Goal: Task Accomplishment & Management: Use online tool/utility

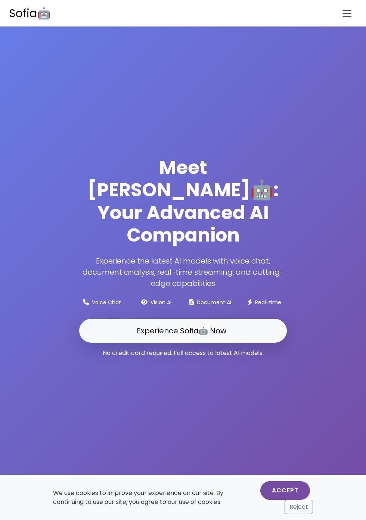
click at [285, 490] on button "Accept" at bounding box center [285, 490] width 50 height 19
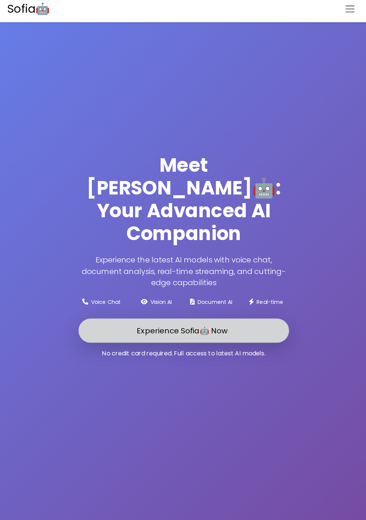
click at [257, 343] on link "Experience Sofia🤖 Now" at bounding box center [183, 331] width 208 height 24
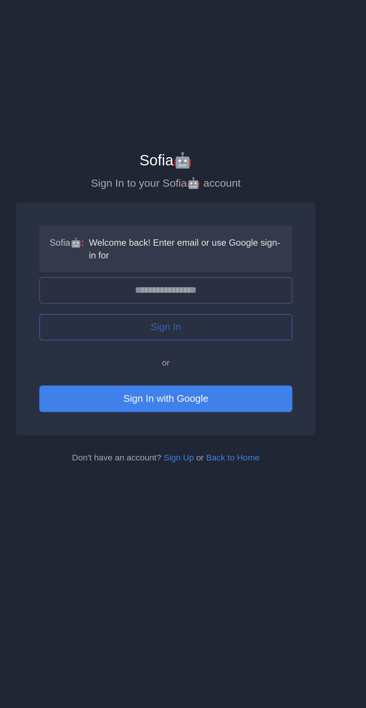
click at [212, 359] on form "Sofia🤖 : Welcome back! Enter email or use Google sign-in for Sign In or Sign In…" at bounding box center [183, 362] width 146 height 108
click at [282, 520] on div "Sofia🤖 Sign In to your Sofia🤖 account Sofia🤖 : Welcome back! Enter email or use…" at bounding box center [182, 354] width 273 height 708
click at [214, 371] on div "Sign In" at bounding box center [183, 366] width 146 height 15
click at [125, 368] on div "Sign In" at bounding box center [183, 366] width 146 height 15
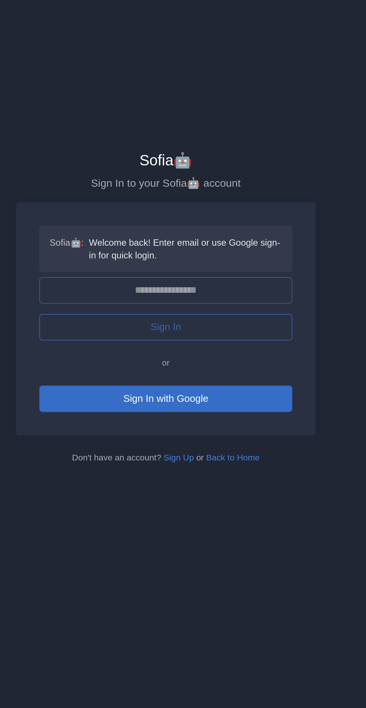
click at [155, 405] on button "Sign In with Google" at bounding box center [183, 407] width 146 height 15
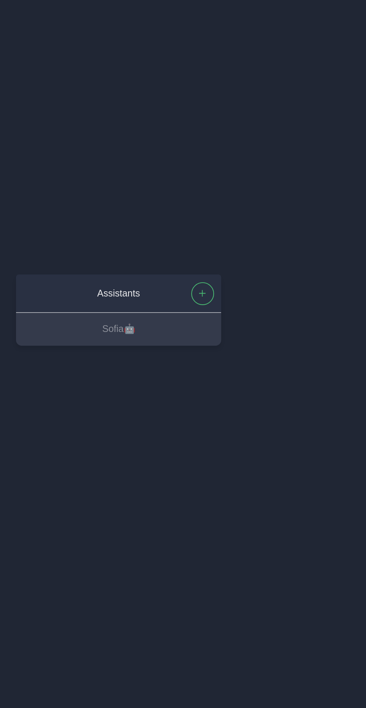
scroll to position [0, 0]
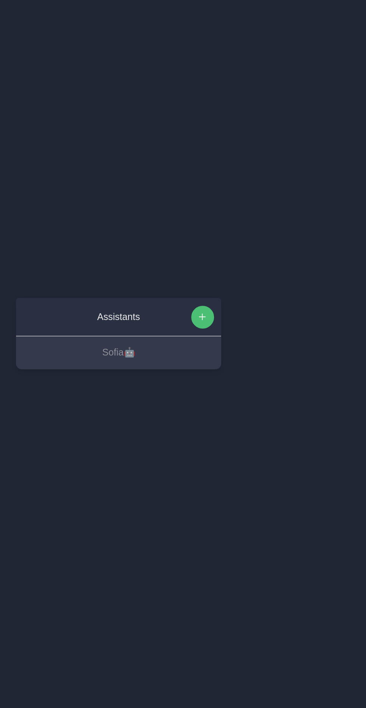
click at [227, 353] on icon "button" at bounding box center [226, 352] width 3 height 0
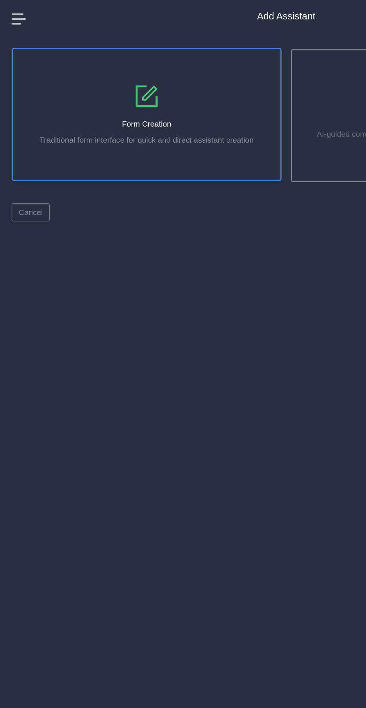
click at [92, 71] on icon at bounding box center [94, 62] width 18 height 18
select select "**********"
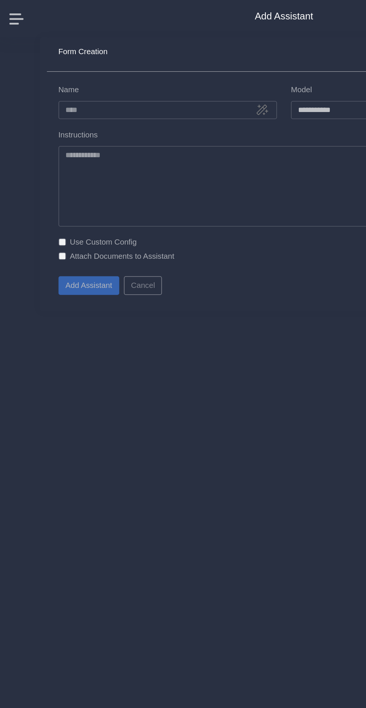
click at [155, 38] on div "Form Creation Back" at bounding box center [183, 35] width 304 height 22
click at [118, 69] on input "Name" at bounding box center [109, 71] width 140 height 12
type input "**********"
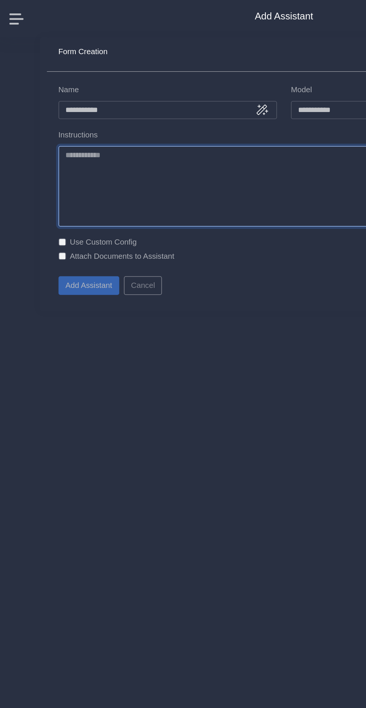
click at [96, 121] on textarea "Instructions" at bounding box center [183, 119] width 289 height 52
type textarea "*"
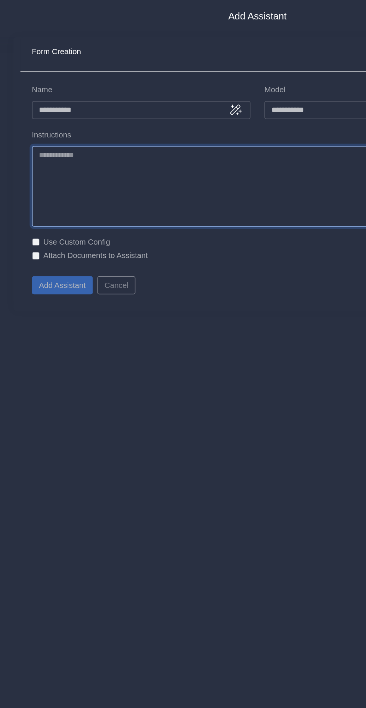
click at [148, 114] on textarea "Instructions" at bounding box center [183, 119] width 289 height 52
type textarea "*"
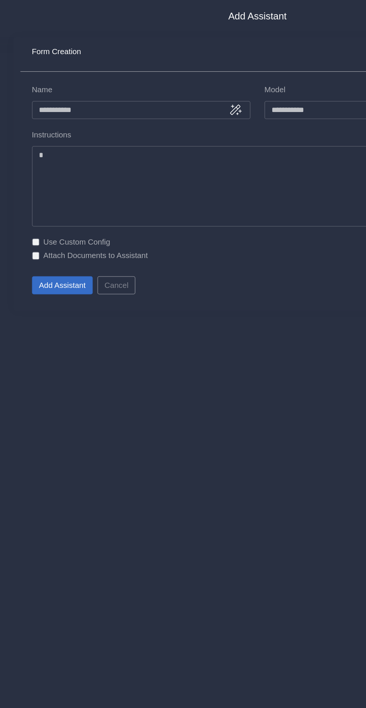
click at [51, 182] on button "Add Assistant" at bounding box center [58, 183] width 39 height 12
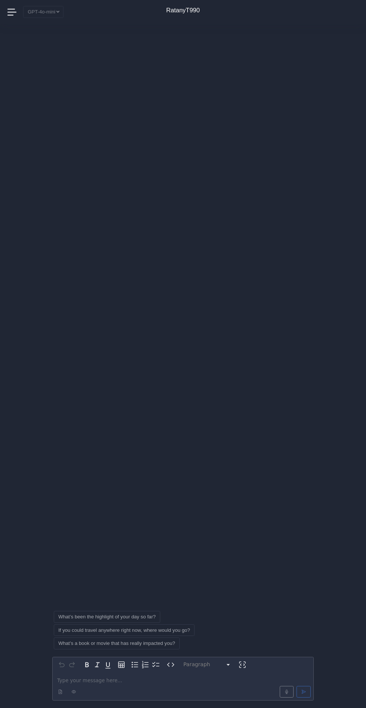
scroll to position [0, 0]
click at [181, 667] on button "Paragraph" at bounding box center [207, 664] width 54 height 10
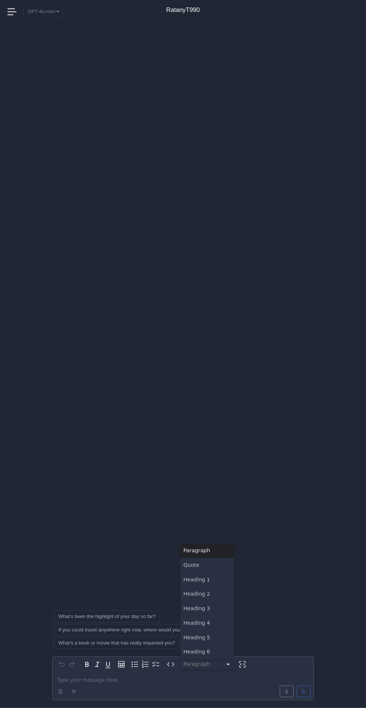
click at [206, 691] on html "Sofia🤖 No Conversations found Assistants RatanyT990 I Pinned Messages Contacts …" at bounding box center [183, 354] width 366 height 708
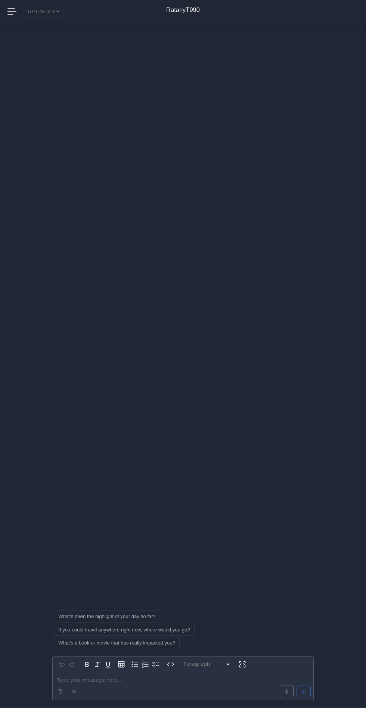
click at [138, 677] on p "editable markdown" at bounding box center [183, 680] width 252 height 8
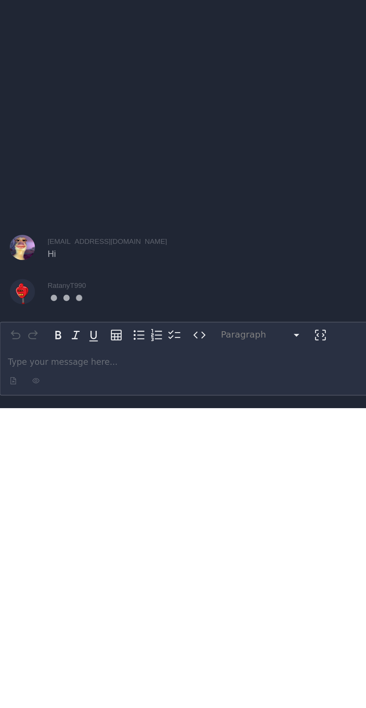
scroll to position [0, 0]
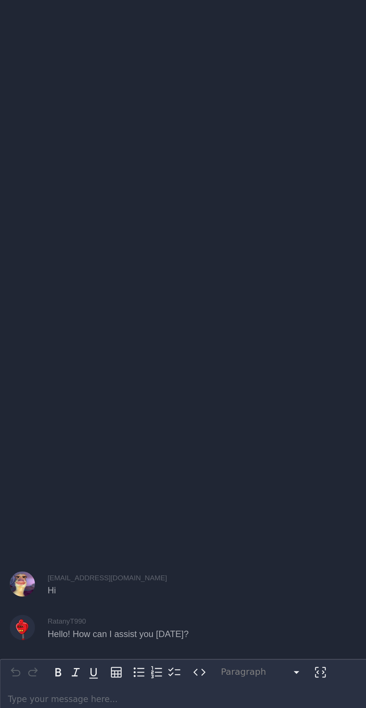
click at [180, 672] on div "editable markdown" at bounding box center [183, 686] width 261 height 28
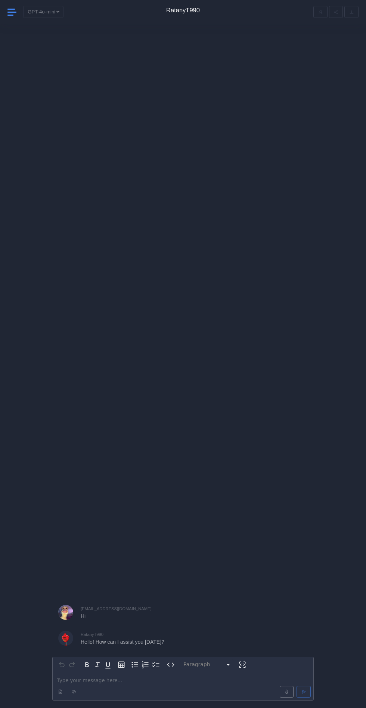
click at [14, 15] on span at bounding box center [12, 12] width 10 height 10
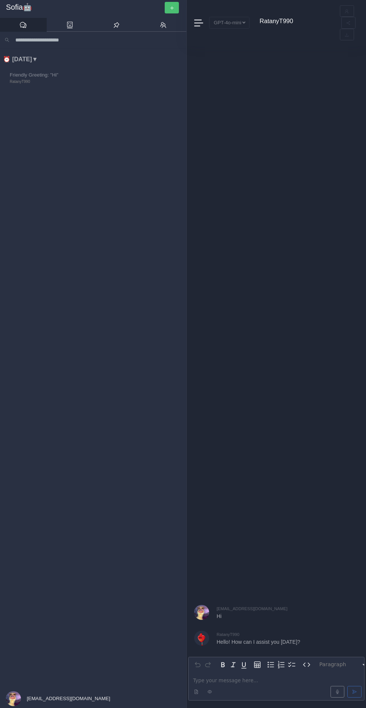
click at [169, 10] on button "button" at bounding box center [172, 8] width 14 height 12
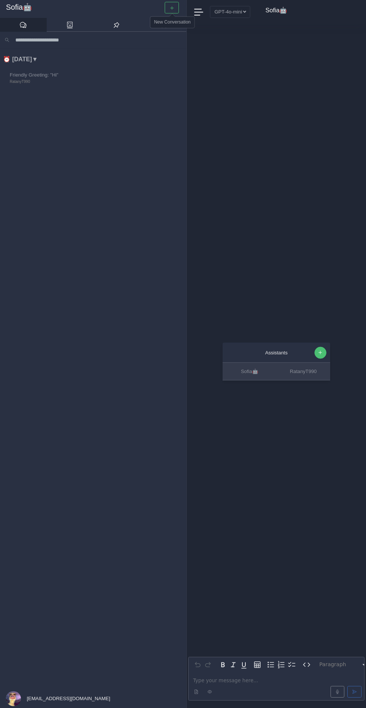
click at [320, 353] on icon "button" at bounding box center [320, 353] width 3 height 0
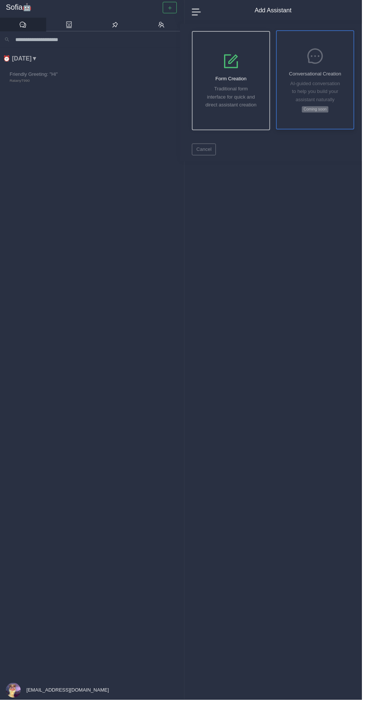
click at [311, 115] on div "Conversational Creation AI-guided conversation to help you build your assistant…" at bounding box center [319, 80] width 78 height 99
click at [71, 28] on icon at bounding box center [69, 24] width 7 height 7
click at [117, 6] on h3 "Sofia🤖" at bounding box center [93, 7] width 174 height 9
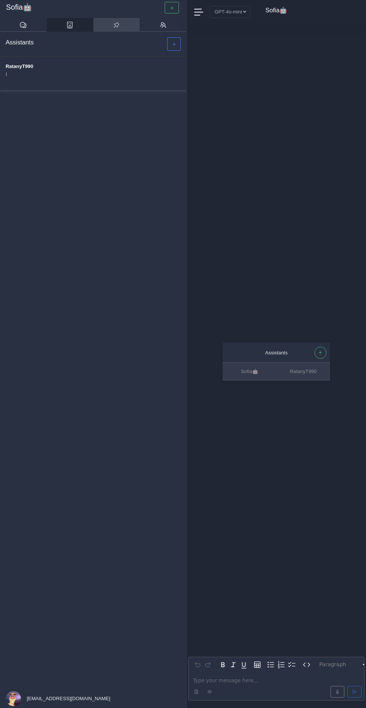
click at [114, 24] on icon at bounding box center [116, 24] width 7 height 7
click at [163, 25] on icon at bounding box center [162, 24] width 7 height 7
click at [258, 148] on div "Assistants Sofia🤖 RatanyT990 Paragraph ********* ***** ********* ********* ****…" at bounding box center [276, 366] width 176 height 684
click at [82, 23] on link at bounding box center [70, 25] width 47 height 14
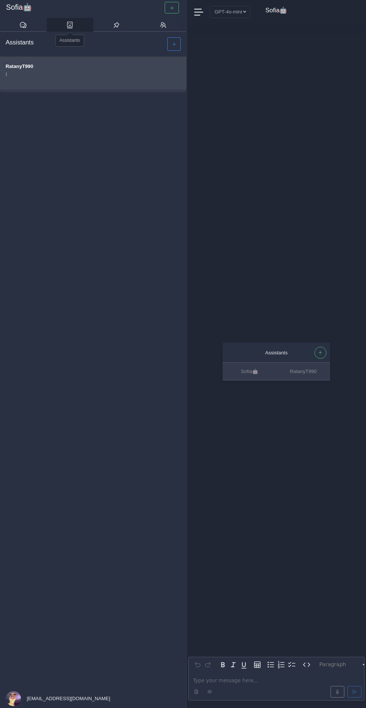
click at [128, 74] on div "RatanyT990 I" at bounding box center [93, 73] width 186 height 33
click at [163, 65] on div "RatanyT990 I" at bounding box center [93, 73] width 186 height 33
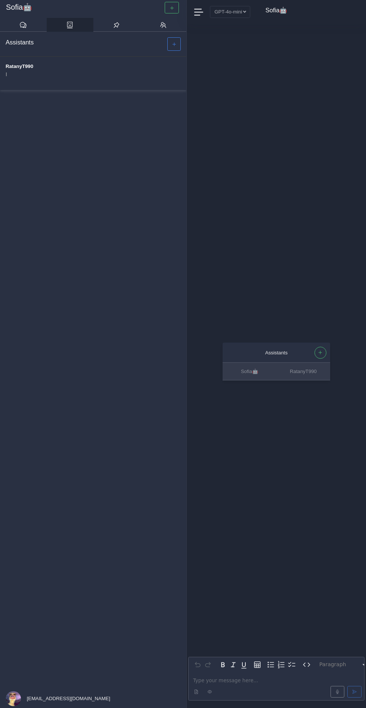
click at [279, 202] on div "Assistants Sofia🤖 RatanyT990 Paragraph ********* ***** ********* ********* ****…" at bounding box center [276, 366] width 176 height 684
click at [283, 680] on p "editable markdown" at bounding box center [276, 681] width 167 height 8
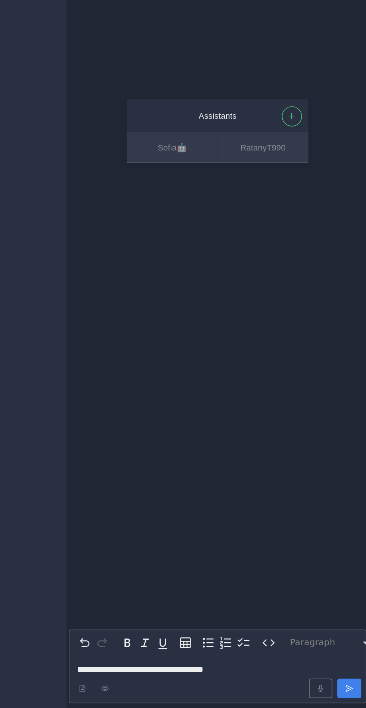
click at [352, 687] on button "submit" at bounding box center [354, 692] width 14 height 12
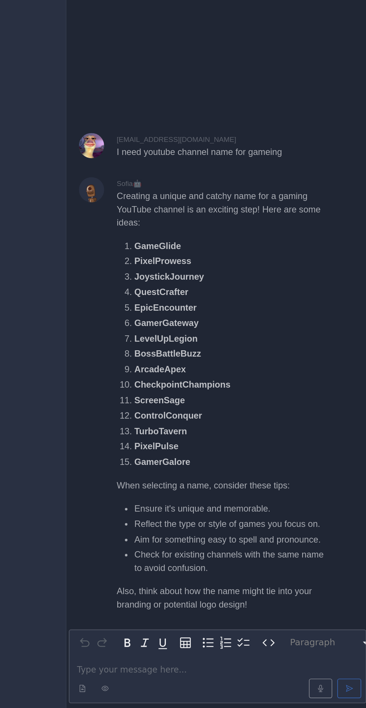
click at [278, 688] on div at bounding box center [276, 692] width 173 height 15
click at [264, 682] on p "editable markdown" at bounding box center [276, 681] width 167 height 8
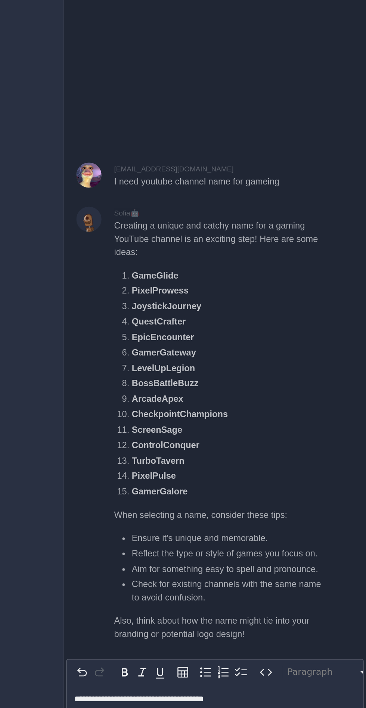
click at [322, 672] on div "**********" at bounding box center [277, 686] width 176 height 28
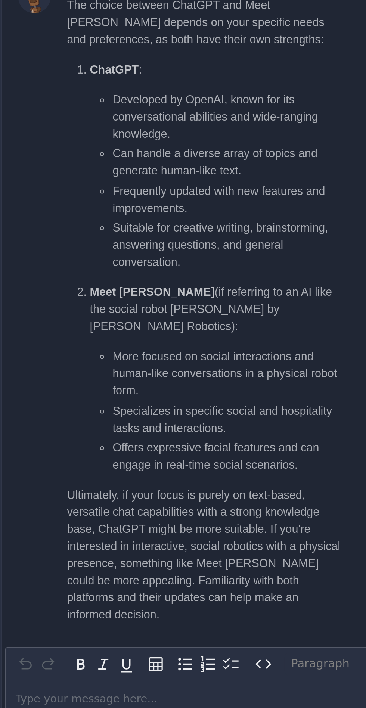
click at [260, 666] on icon "button" at bounding box center [257, 664] width 9 height 9
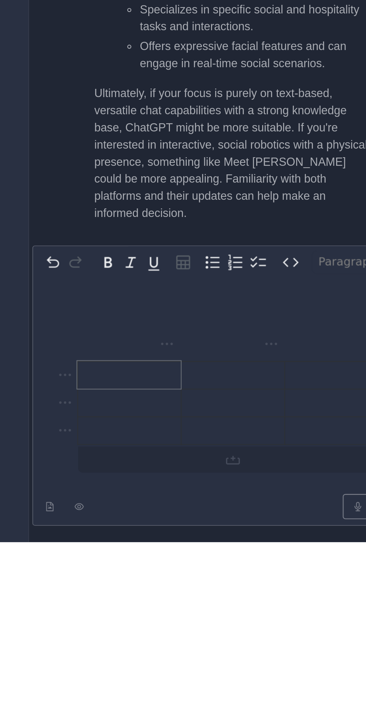
scroll to position [0, 0]
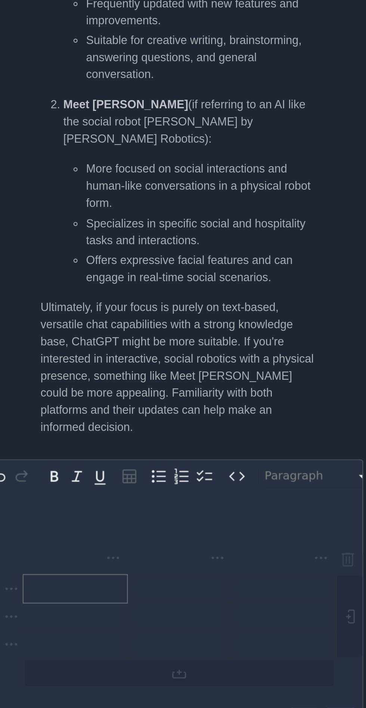
click at [288, 581] on icon "Check list" at bounding box center [291, 579] width 9 height 9
click at [279, 582] on icon "Numbered list" at bounding box center [281, 579] width 6 height 7
click at [270, 582] on icon "Bulleted list" at bounding box center [270, 579] width 9 height 9
click at [337, 589] on div "editable markdown" at bounding box center [277, 643] width 176 height 113
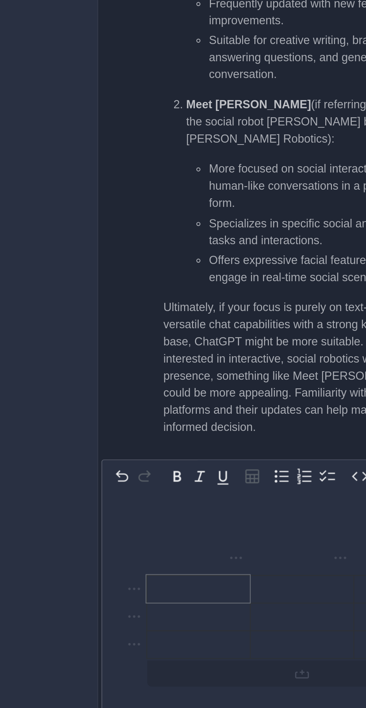
click at [195, 584] on icon "Undo Ctrl+Z" at bounding box center [197, 579] width 9 height 9
click at [198, 579] on icon "Undo Ctrl+Z" at bounding box center [198, 579] width 6 height 5
click at [196, 580] on icon "Undo Ctrl+Z" at bounding box center [198, 579] width 6 height 5
click at [196, 581] on icon "Undo Ctrl+Z" at bounding box center [197, 579] width 9 height 9
click at [197, 580] on icon "Undo Ctrl+Z" at bounding box center [197, 579] width 9 height 9
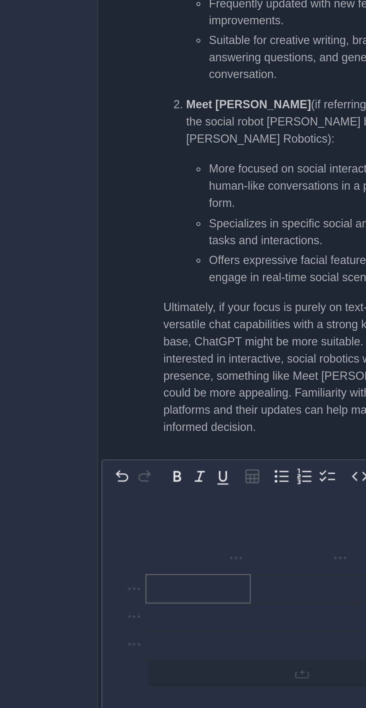
click at [197, 580] on icon "Undo Ctrl+Z" at bounding box center [197, 579] width 9 height 9
click at [197, 582] on icon "Undo Ctrl+Z" at bounding box center [198, 579] width 6 height 5
click at [196, 582] on icon "Undo Ctrl+Z" at bounding box center [197, 579] width 9 height 9
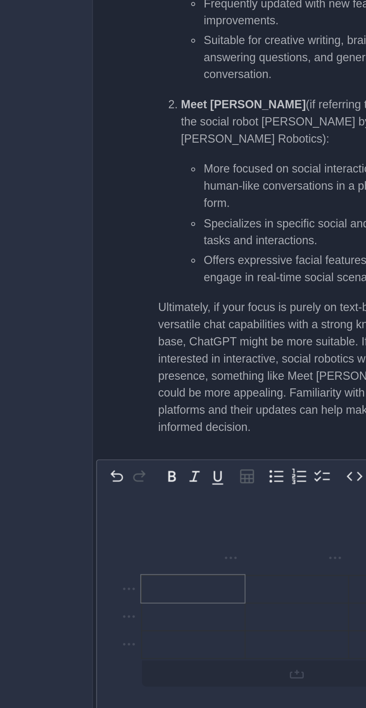
click at [259, 581] on div "Paragraph ********* ***** ********* ********* ********* ********* ********* ***…" at bounding box center [277, 579] width 176 height 15
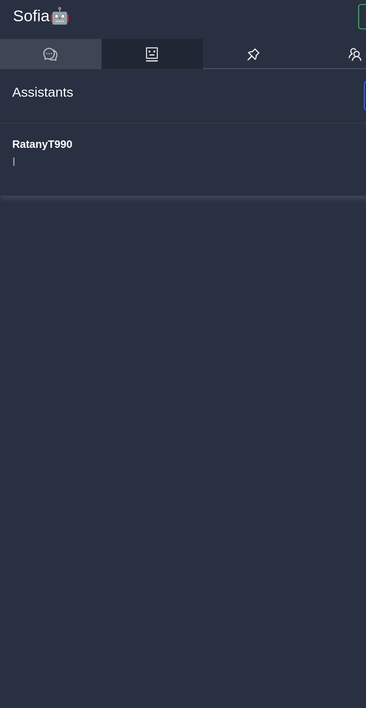
click at [24, 25] on icon at bounding box center [22, 24] width 7 height 7
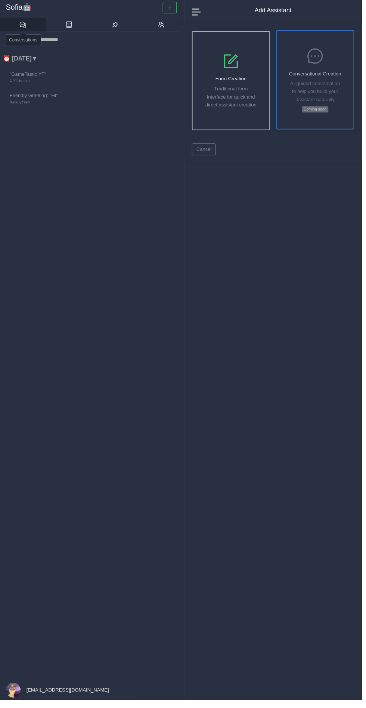
click at [323, 68] on div "Conversational Creation AI-guided conversation to help you build your assistant…" at bounding box center [319, 80] width 78 height 99
click at [322, 121] on div "Conversational Creation AI-guided conversation to help you build your assistant…" at bounding box center [319, 80] width 78 height 99
click at [324, 105] on div "Conversational Creation AI-guided conversation to help you build your assistant…" at bounding box center [319, 80] width 78 height 99
click at [217, 151] on button "Cancel" at bounding box center [206, 151] width 24 height 12
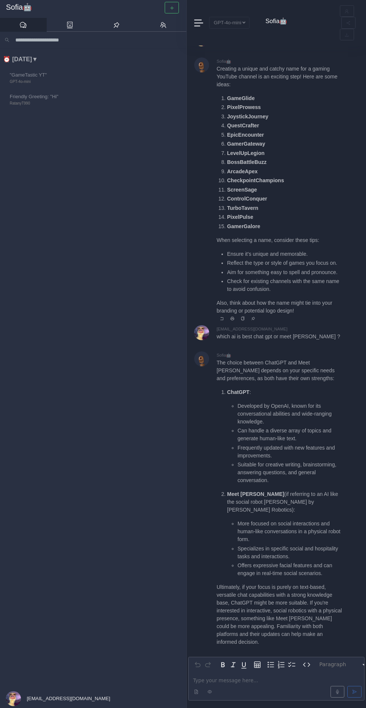
click at [211, 137] on div "Sofia🤖 Creating a unique and catchy name for a gaming YouTube channel is an exc…" at bounding box center [276, 191] width 176 height 267
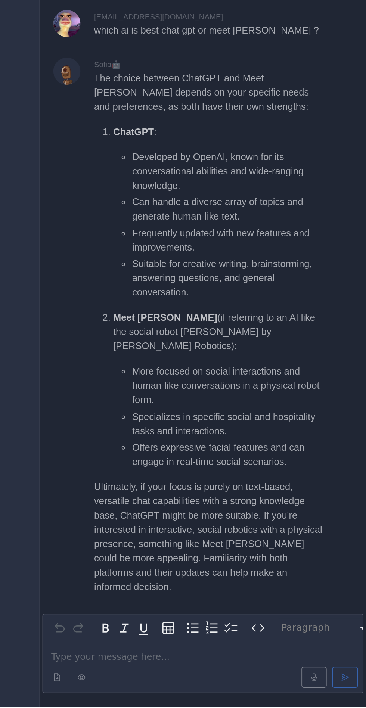
click at [290, 684] on p "editable markdown" at bounding box center [276, 681] width 167 height 8
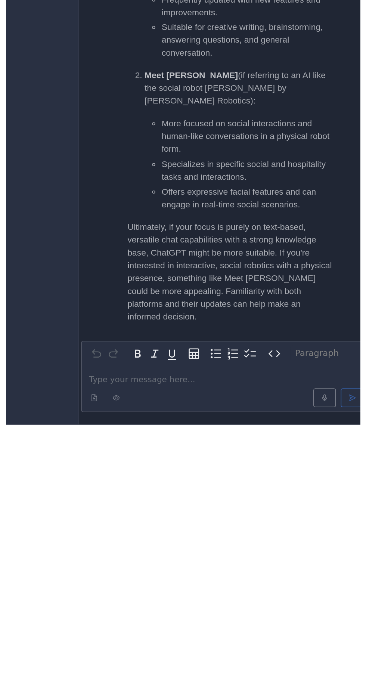
scroll to position [0, 0]
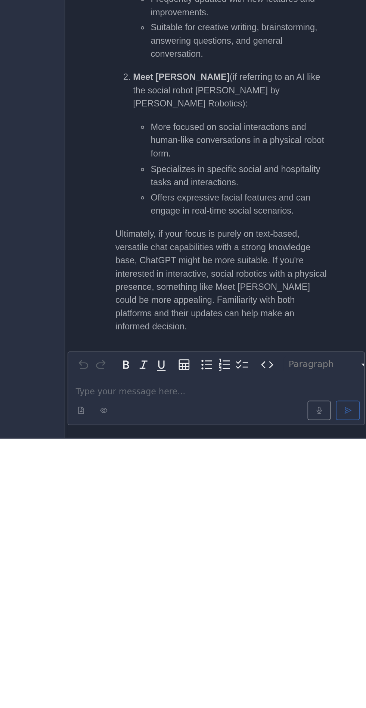
click at [346, 661] on button "Paragraph" at bounding box center [343, 664] width 54 height 10
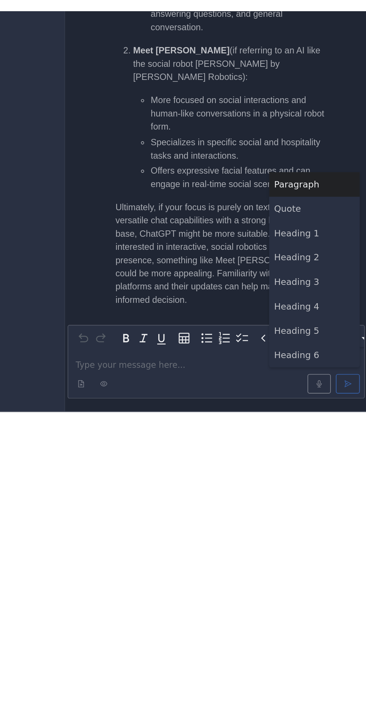
scroll to position [0, 0]
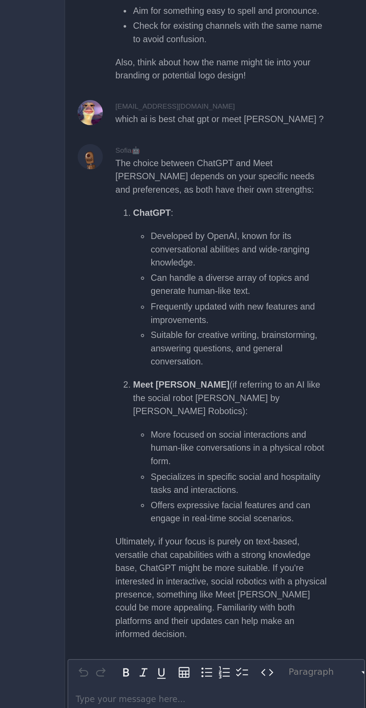
click at [357, 663] on button "Paragraph" at bounding box center [343, 665] width 54 height 10
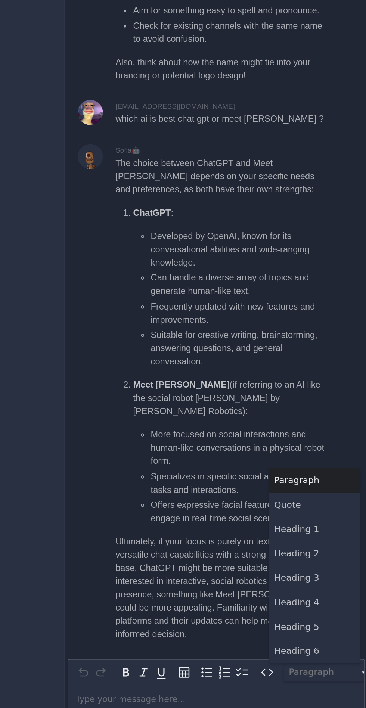
click at [257, 528] on html "Sofia🤖 ⏰ Today ▼ "GameTastic YT" GPT-4o-mini Friendly Greeting: "Hi" RatanyT990…" at bounding box center [183, 354] width 366 height 708
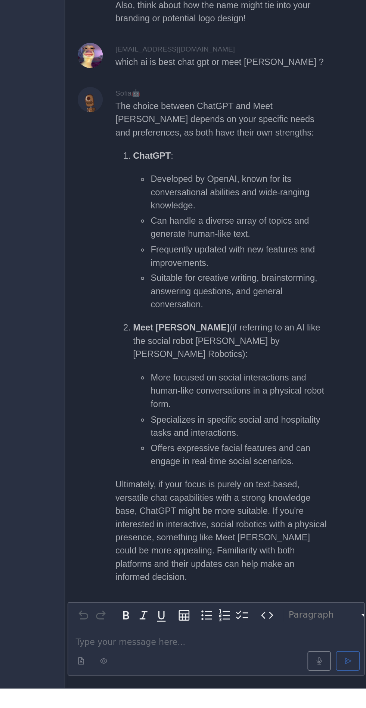
click at [230, 683] on p "editable markdown" at bounding box center [276, 681] width 167 height 8
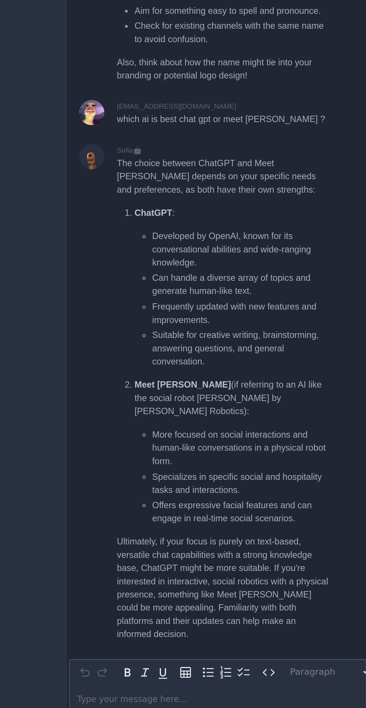
click at [208, 676] on div "editable markdown" at bounding box center [277, 686] width 176 height 28
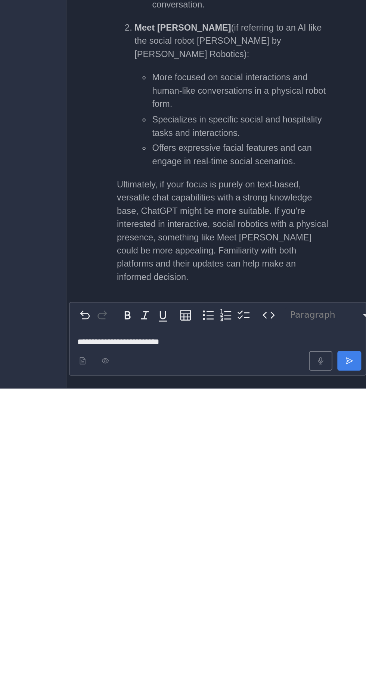
click at [354, 671] on icon "submit" at bounding box center [354, 672] width 5 height 5
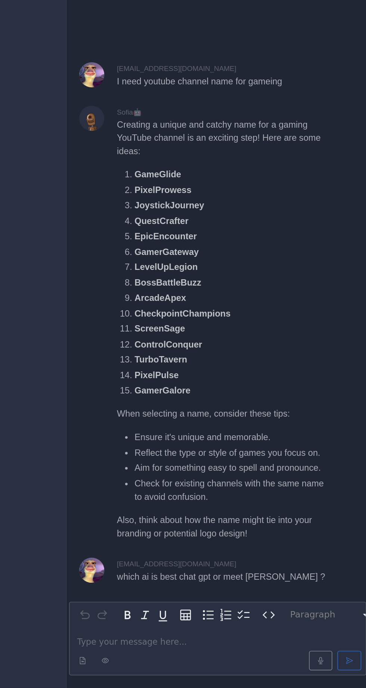
click at [217, 658] on p "editable markdown" at bounding box center [276, 661] width 167 height 8
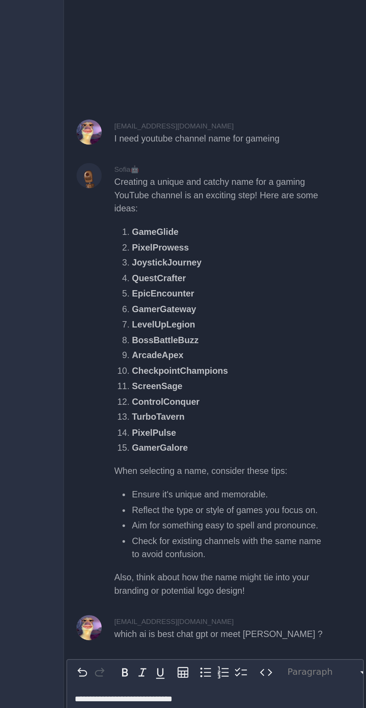
click at [304, 677] on p "**********" at bounding box center [276, 681] width 167 height 8
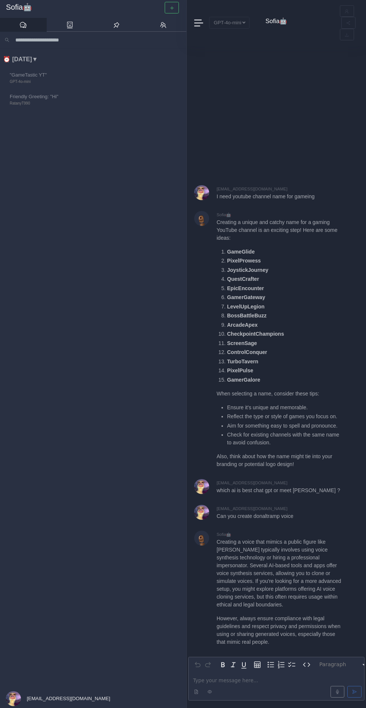
scroll to position [0, 0]
click at [259, 680] on p "editable markdown" at bounding box center [276, 680] width 167 height 8
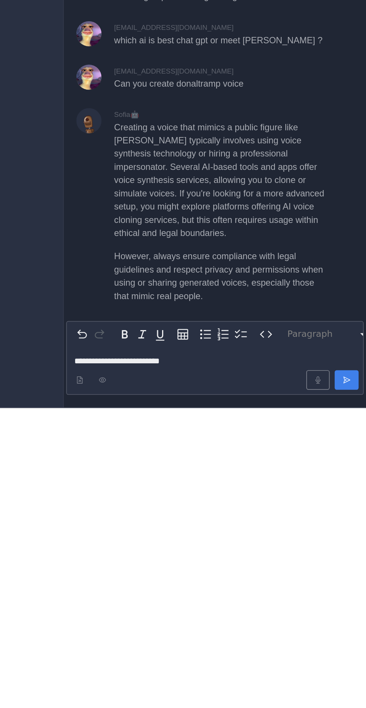
scroll to position [0, 0]
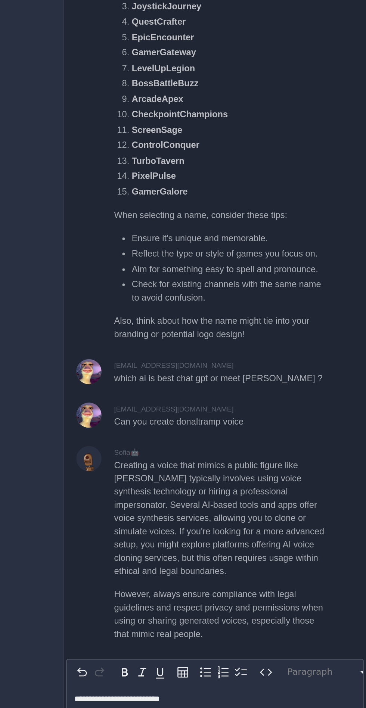
click at [289, 680] on p "**********" at bounding box center [276, 681] width 167 height 8
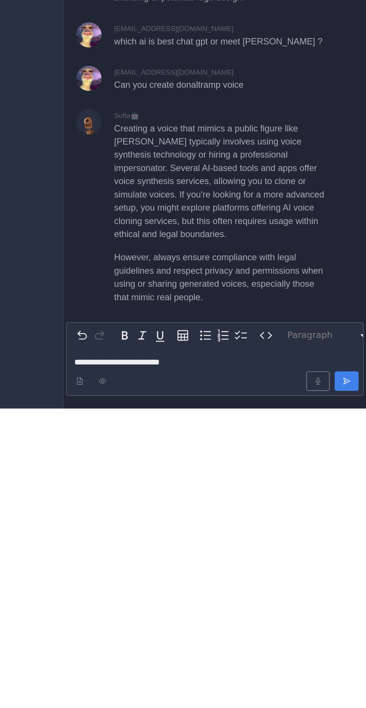
scroll to position [0, 0]
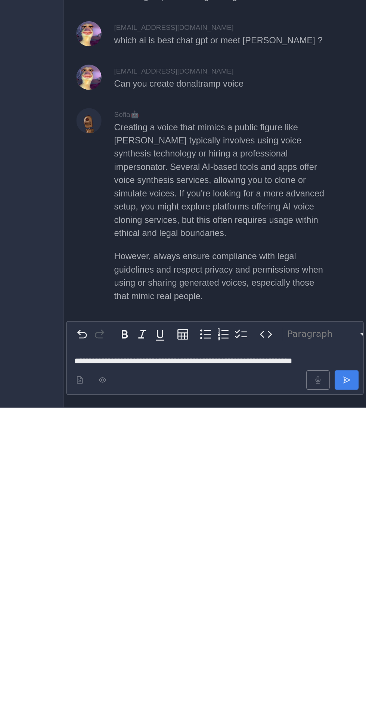
click at [354, 687] on button "submit" at bounding box center [354, 692] width 14 height 12
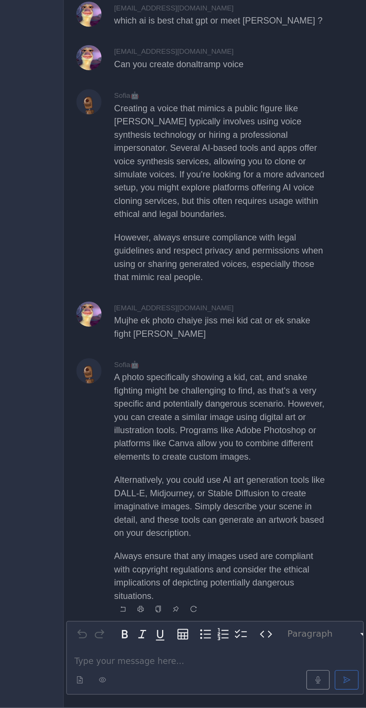
click at [230, 511] on p "A photo specifically showing a kid, cat, and snake fighting might be challengin…" at bounding box center [280, 535] width 126 height 55
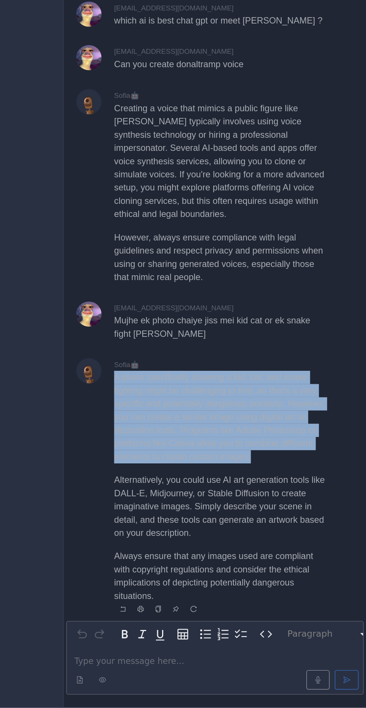
copy p "A photo specifically showing a kid, cat, and snake fighting might be challengin…"
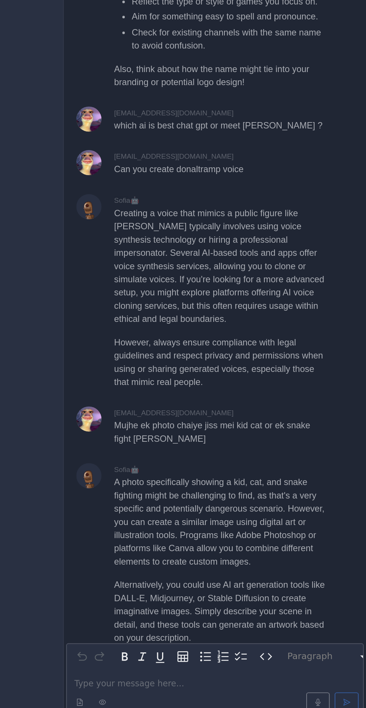
scroll to position [0, 0]
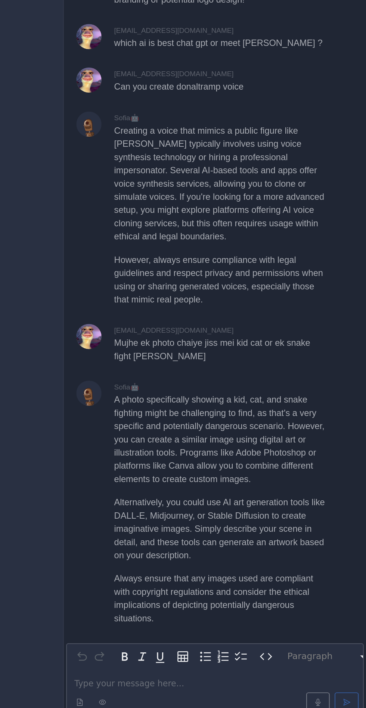
click at [231, 687] on div at bounding box center [276, 691] width 173 height 15
click at [230, 684] on p "editable markdown" at bounding box center [276, 680] width 167 height 8
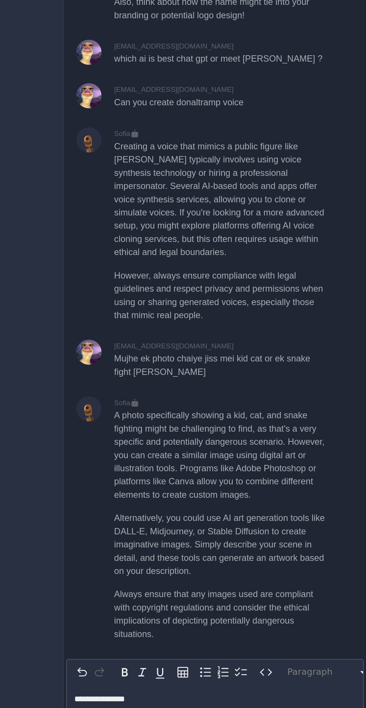
click at [280, 684] on p "**********" at bounding box center [276, 681] width 167 height 8
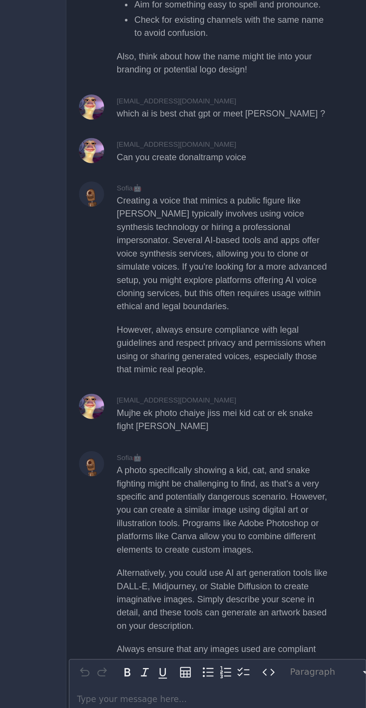
scroll to position [-309, 0]
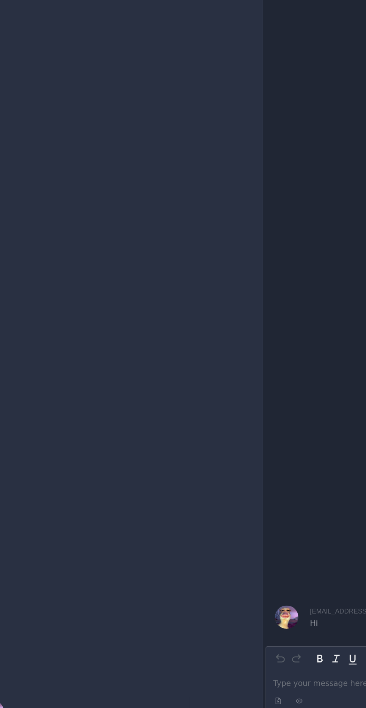
scroll to position [0, 0]
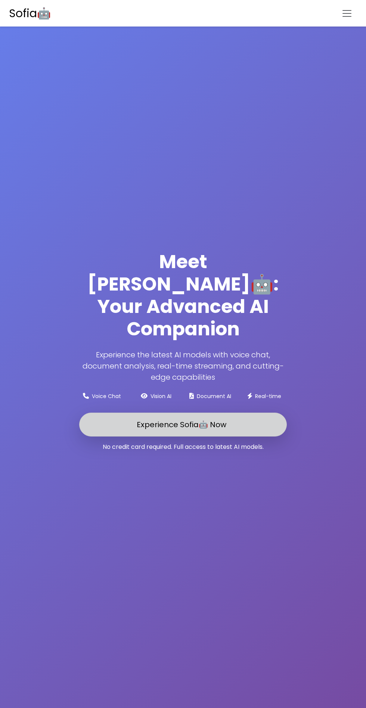
click at [133, 437] on link "Experience Sofia🤖 Now" at bounding box center [183, 425] width 208 height 24
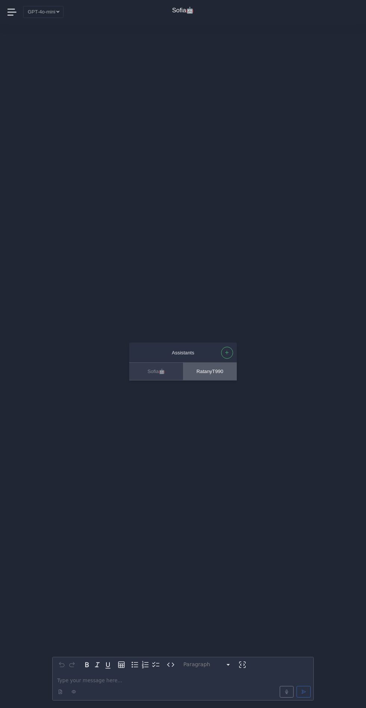
click at [216, 364] on button "RatanyT990" at bounding box center [210, 371] width 54 height 17
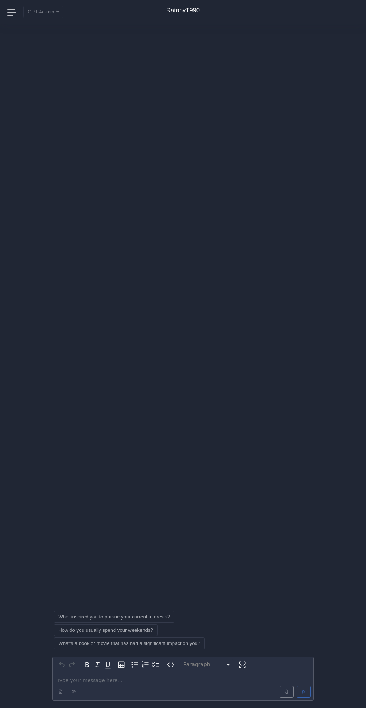
click at [96, 681] on p "editable markdown" at bounding box center [183, 681] width 252 height 8
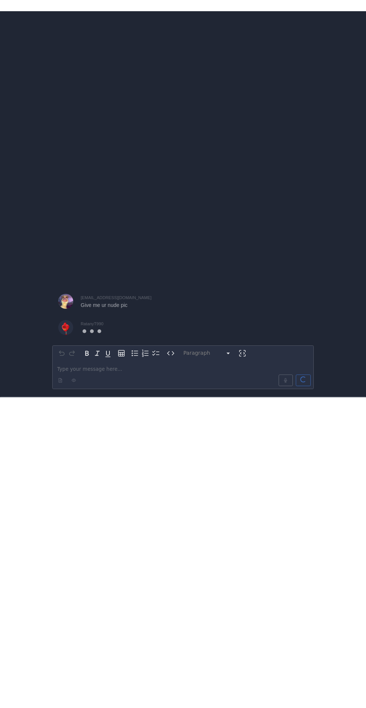
scroll to position [0, 0]
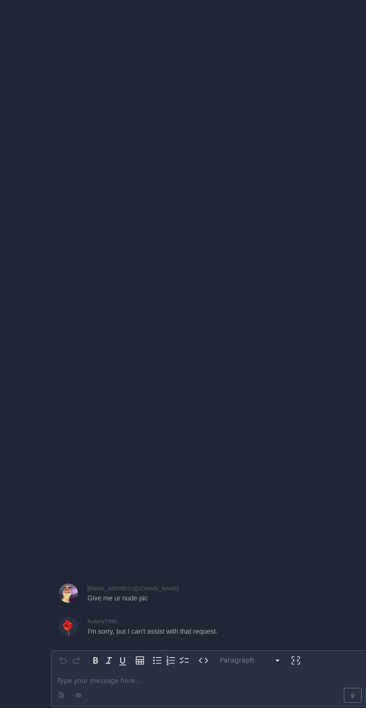
click at [81, 684] on p "editable markdown" at bounding box center [183, 681] width 252 height 8
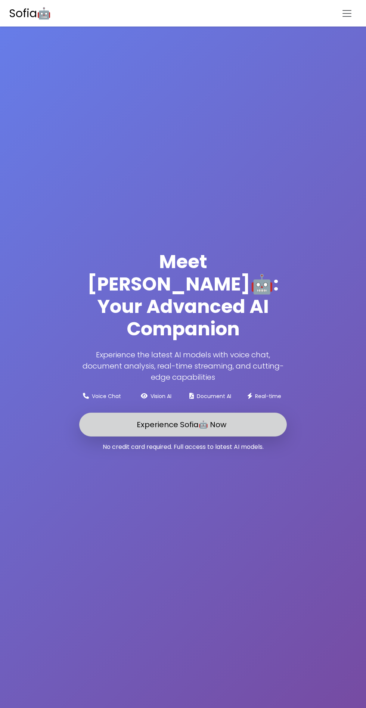
click at [132, 437] on link "Experience Sofia🤖 Now" at bounding box center [183, 425] width 208 height 24
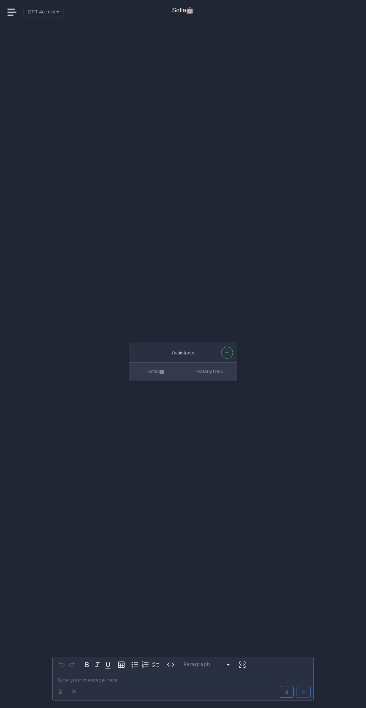
click at [85, 684] on p "editable markdown" at bounding box center [183, 681] width 252 height 8
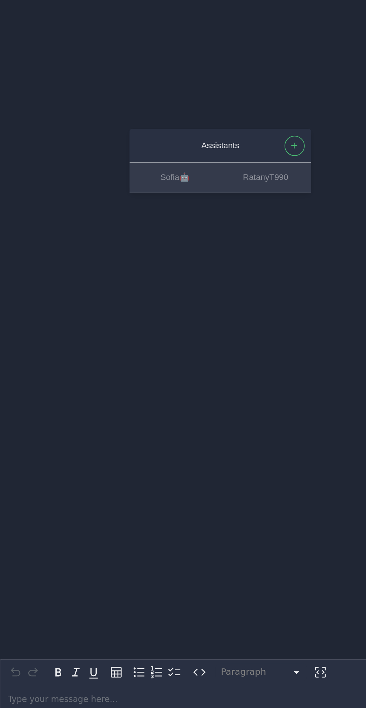
click at [101, 678] on p "editable markdown" at bounding box center [183, 681] width 252 height 8
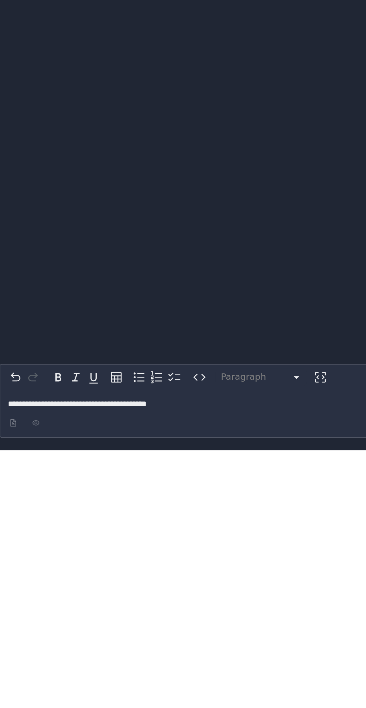
click at [158, 678] on p "**********" at bounding box center [183, 681] width 252 height 8
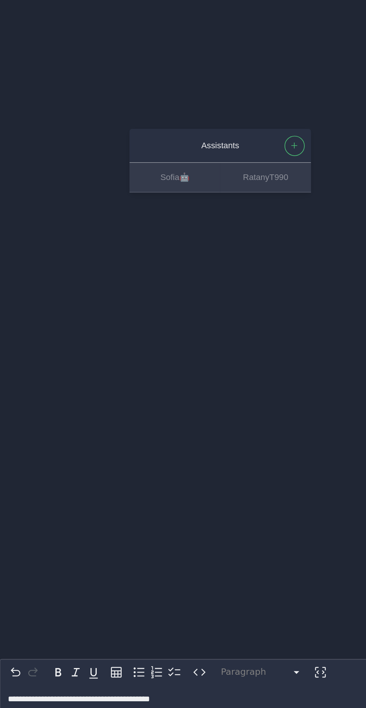
click at [193, 686] on div at bounding box center [183, 692] width 258 height 15
click at [209, 676] on div "**********" at bounding box center [183, 686] width 261 height 28
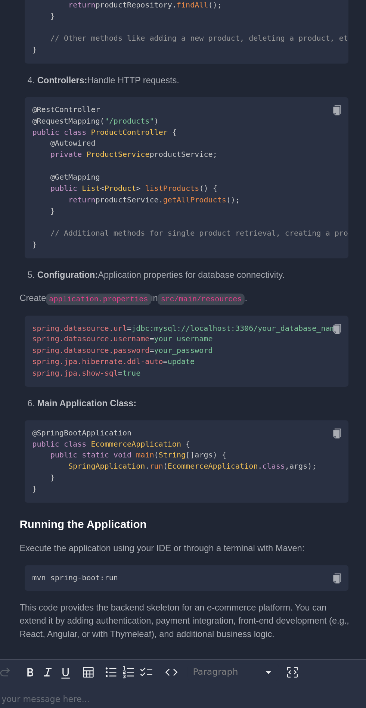
click at [115, 684] on p "editable markdown" at bounding box center [183, 681] width 252 height 8
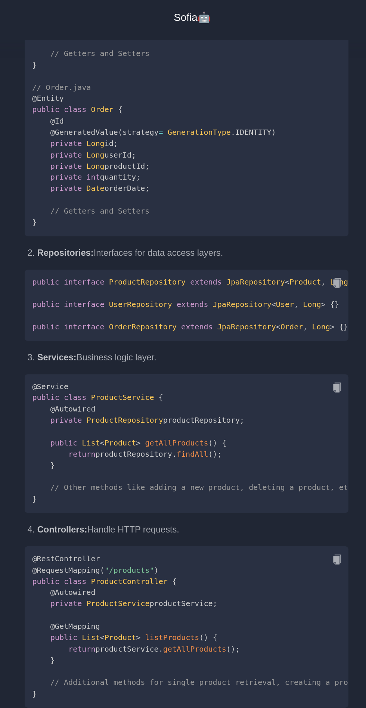
scroll to position [0, 0]
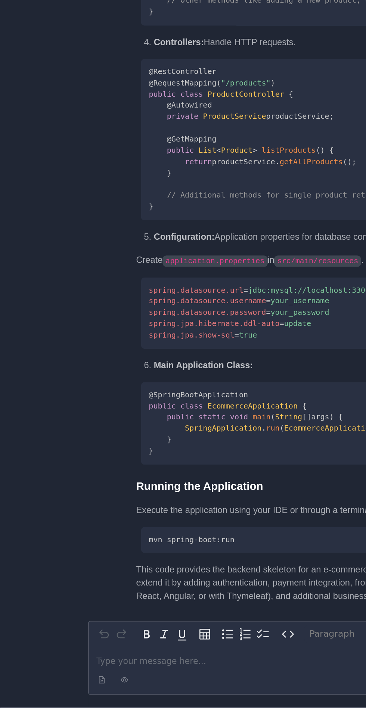
click at [78, 679] on p "editable markdown" at bounding box center [183, 680] width 252 height 8
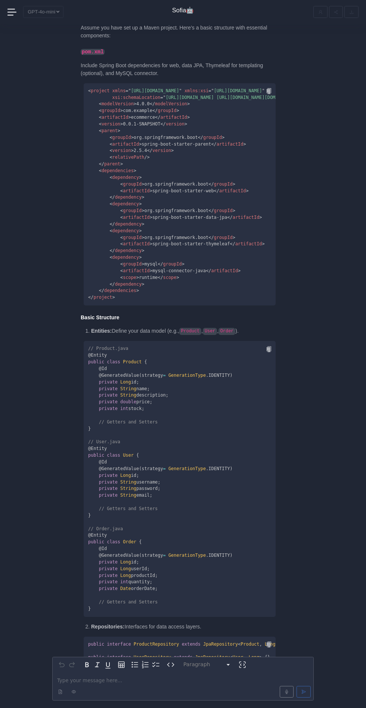
scroll to position [0, 0]
click at [11, 12] on icon at bounding box center [11, 12] width 9 height 1
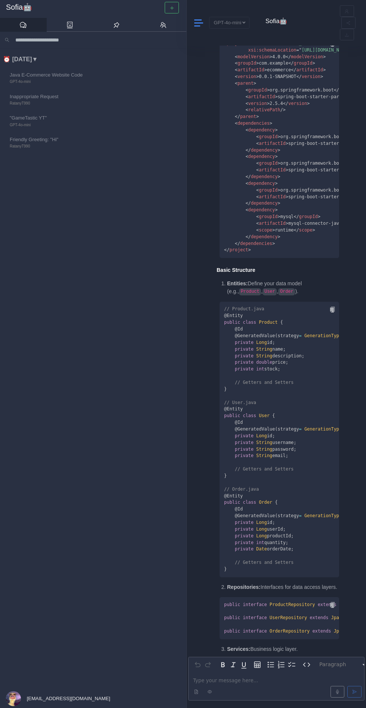
scroll to position [-608, 0]
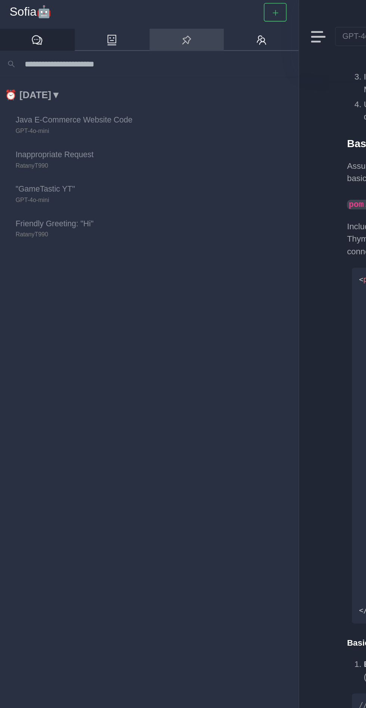
click at [117, 25] on icon at bounding box center [116, 24] width 7 height 7
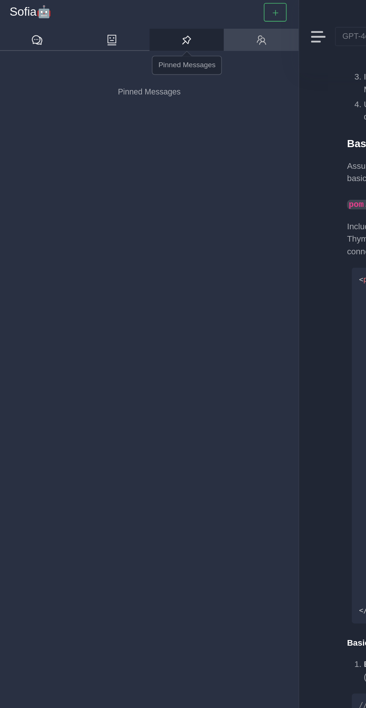
click at [168, 23] on link at bounding box center [163, 25] width 47 height 14
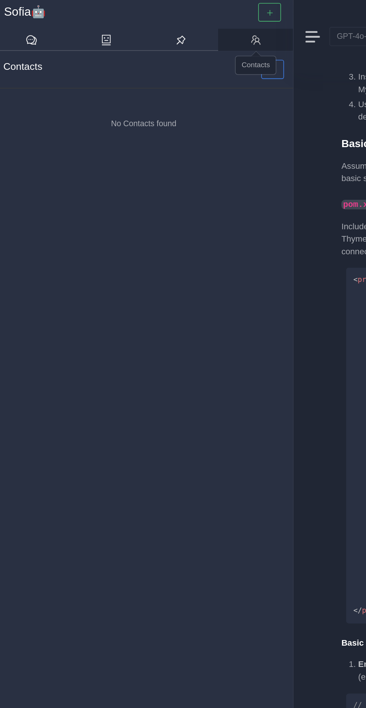
click at [157, 29] on link at bounding box center [163, 25] width 47 height 14
click at [209, 77] on div at bounding box center [202, 586] width 16 height 1354
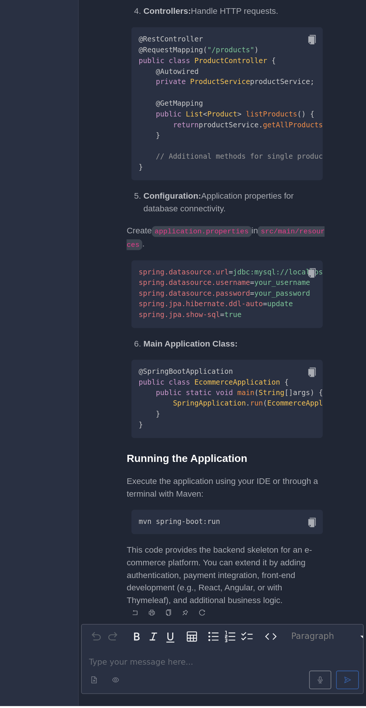
scroll to position [0, 0]
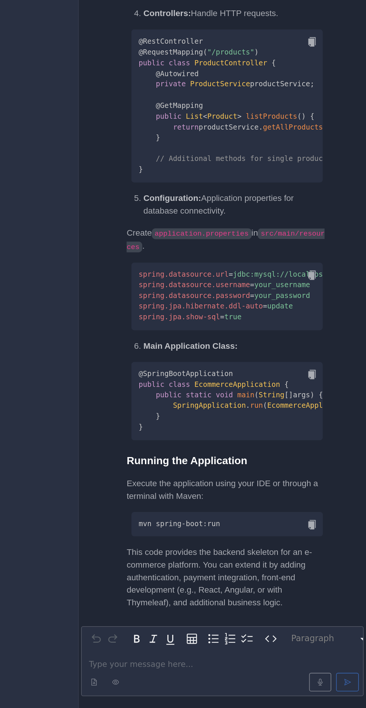
click at [218, 688] on div at bounding box center [276, 692] width 173 height 15
click at [216, 684] on p "editable markdown" at bounding box center [276, 681] width 167 height 8
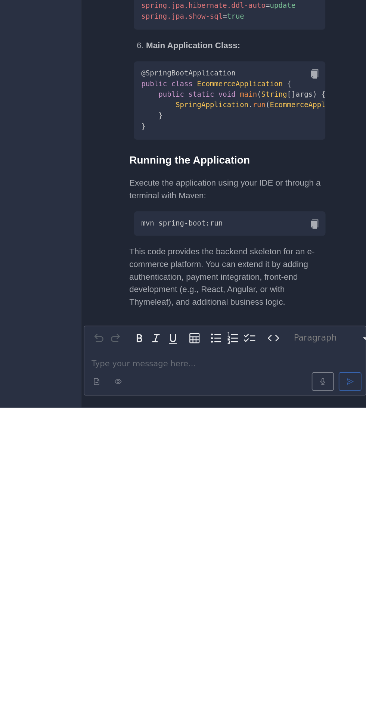
scroll to position [0, 0]
